Goal: Use online tool/utility: Utilize a website feature to perform a specific function

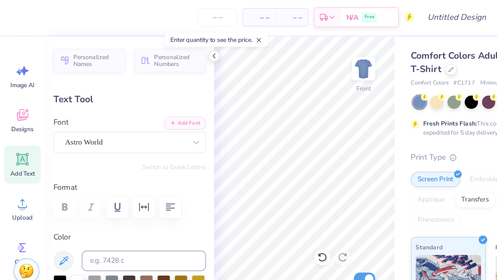
scroll to position [0, 1]
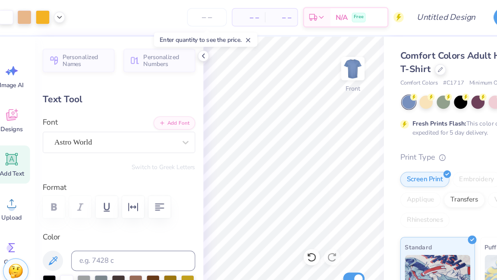
type input "3.93"
type input "0.53"
type input "13.69"
type input "8.10"
type input "1.20"
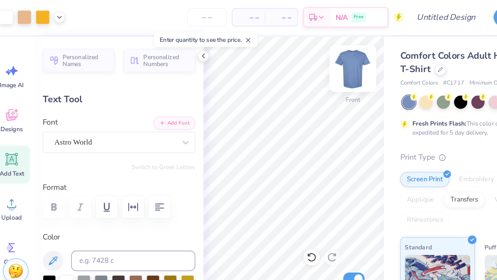
type input "12.04"
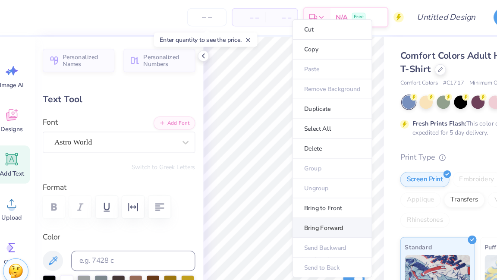
click at [288, 192] on li "Bring Forward" at bounding box center [291, 193] width 68 height 17
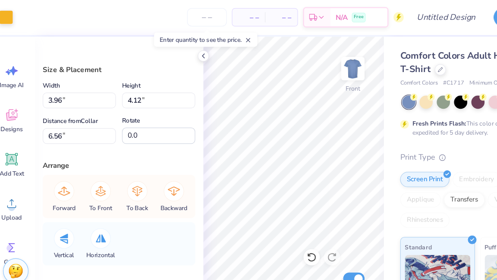
type input "9.00"
type input "9.04"
type input "3.00"
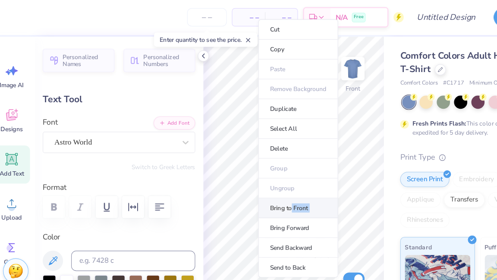
drag, startPoint x: 259, startPoint y: 188, endPoint x: 257, endPoint y: 177, distance: 10.4
click at [257, 177] on ul "Cut Copy Paste Remove Background Duplicate Select All Delete Group Ungroup Brin…" at bounding box center [262, 126] width 68 height 219
click at [257, 177] on li "Bring to Front" at bounding box center [262, 177] width 68 height 17
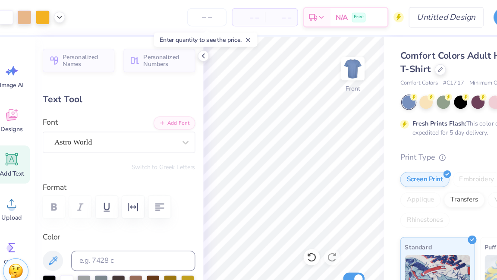
type input "12.04"
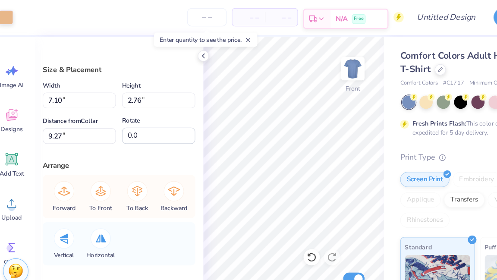
type input "9.00"
type input "9.04"
type input "3.00"
type input "11.14"
type input "11.18"
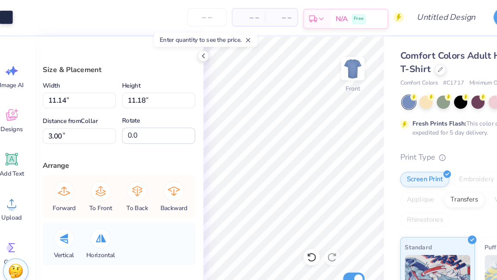
type input "9.00"
type input "9.04"
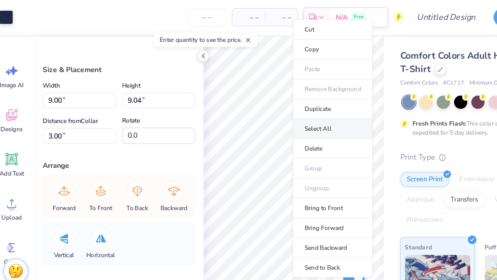
click at [277, 111] on li "Select All" at bounding box center [292, 109] width 68 height 17
type input "9.60"
type input "13.26"
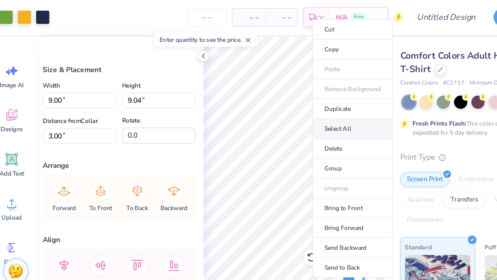
click at [299, 107] on li "Select All" at bounding box center [309, 109] width 68 height 17
type input "9.60"
type input "13.26"
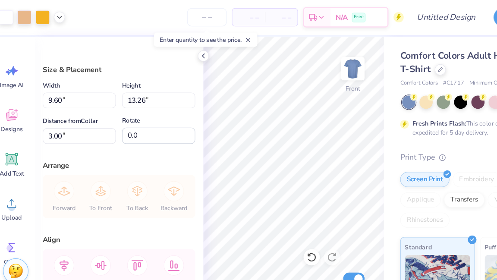
type input "12.07"
type input "16.67"
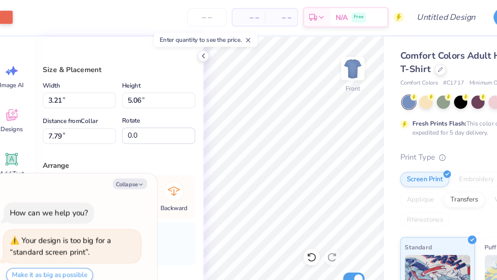
click at [338, 142] on div "Comfort Colors Adult Heavyweight T-Shirt Comfort Colors # C1717 Minimum Order: …" at bounding box center [416, 213] width 162 height 365
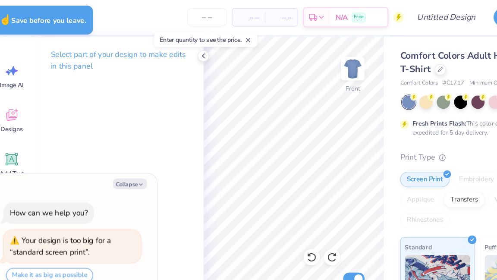
type textarea "x"
